Goal: Find specific page/section: Find specific page/section

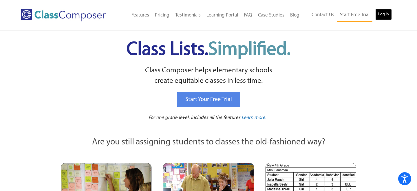
click at [381, 14] on link "Log In" at bounding box center [383, 15] width 17 height 12
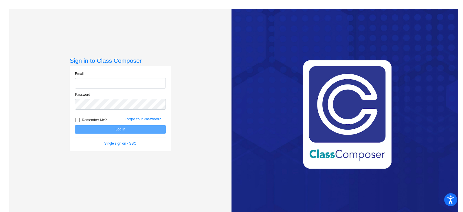
type input "[EMAIL_ADDRESS][DOMAIN_NAME]"
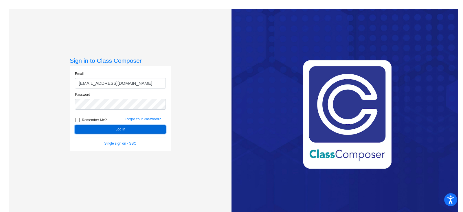
click at [140, 131] on button "Log In" at bounding box center [120, 129] width 91 height 8
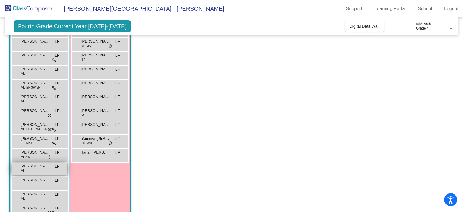
scroll to position [70, 0]
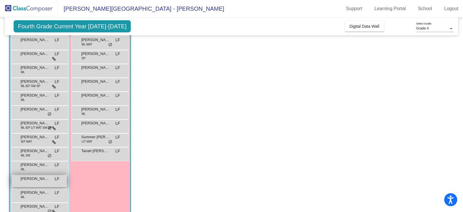
click at [36, 181] on div "[PERSON_NAME] LF lock do_not_disturb_alt" at bounding box center [39, 182] width 55 height 12
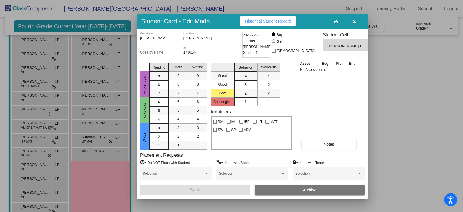
click at [286, 19] on span "Historical Student Record" at bounding box center [268, 21] width 46 height 5
